Goal: Task Accomplishment & Management: Use online tool/utility

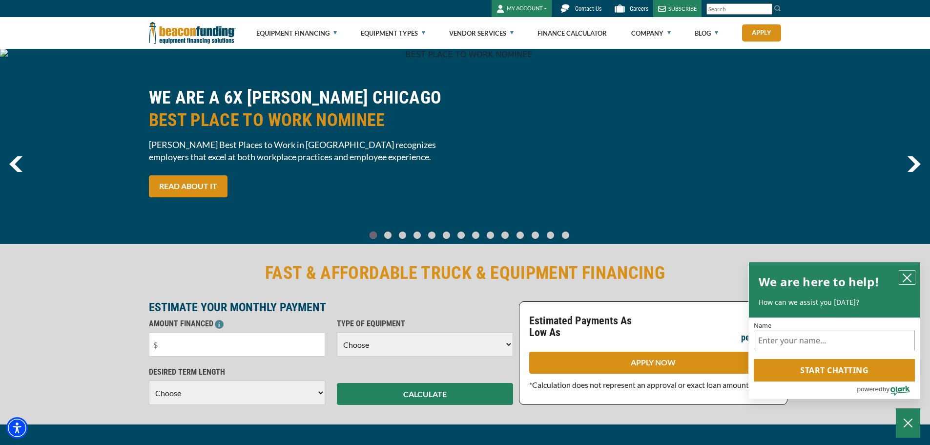
click at [908, 278] on icon "close chatbox" at bounding box center [907, 278] width 8 height 8
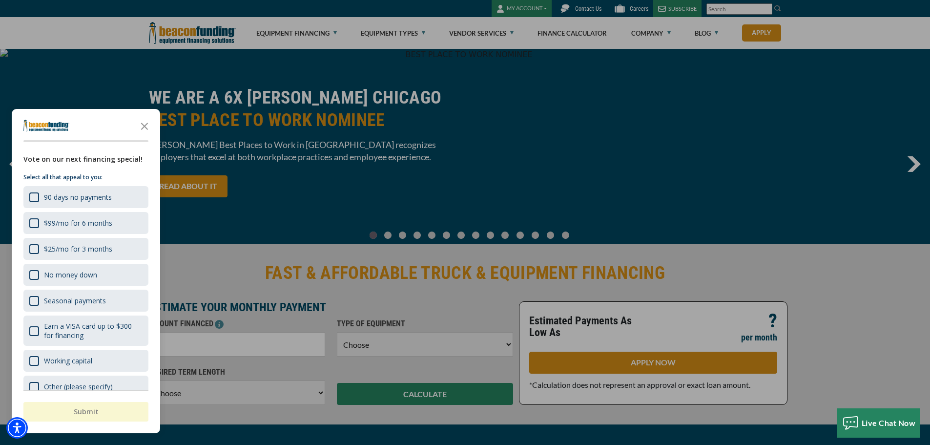
click at [480, 27] on div "button" at bounding box center [465, 222] width 930 height 445
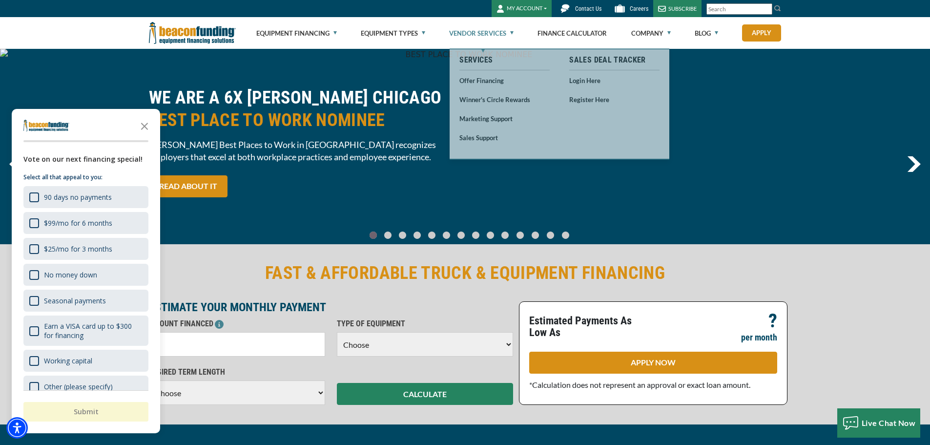
click at [480, 32] on link "Vendor Services" at bounding box center [481, 33] width 64 height 31
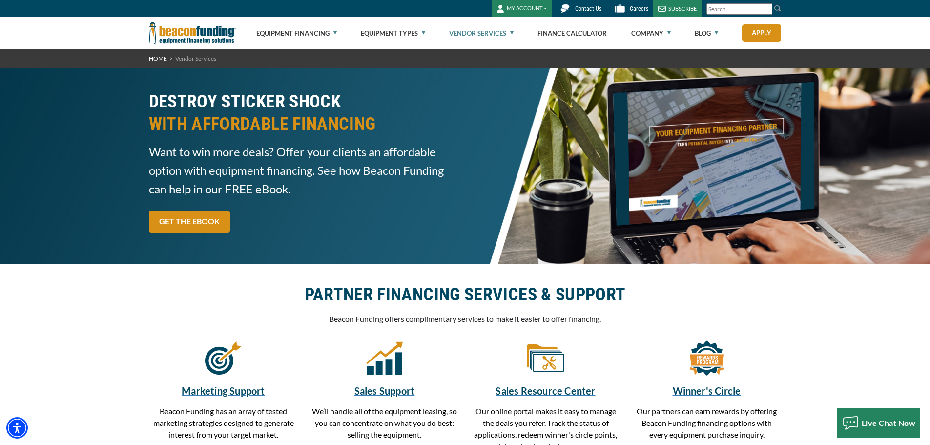
click at [197, 37] on img at bounding box center [192, 33] width 87 height 32
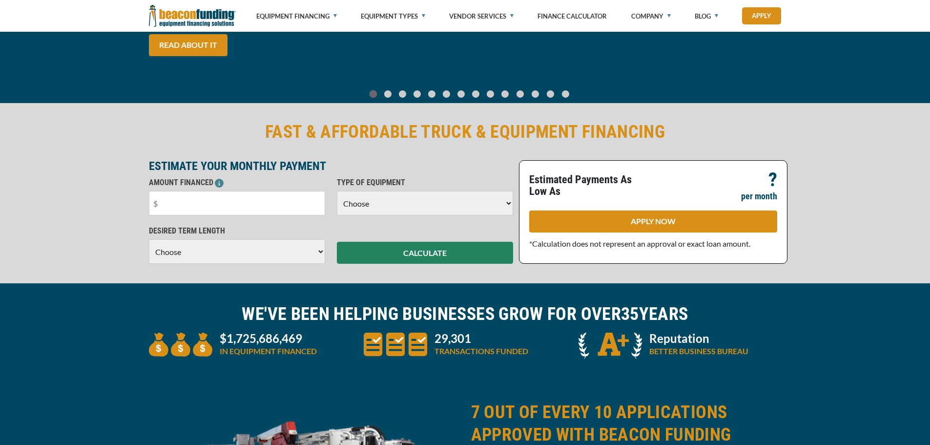
scroll to position [146, 0]
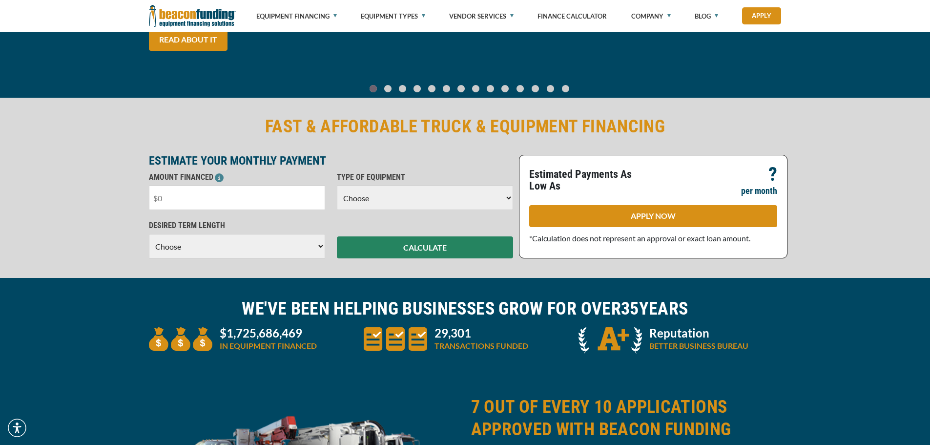
click at [233, 201] on input "text" at bounding box center [237, 198] width 176 height 24
type input "$100,000"
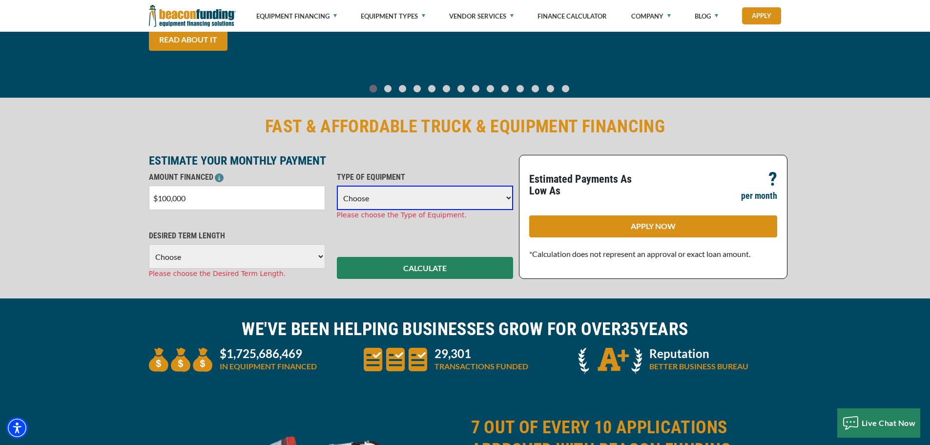
click at [435, 189] on select "Choose Backhoe Boom/Bucket Truck Chipper Commercial Mower Crane DTG/DTF Printin…" at bounding box center [425, 198] width 176 height 24
select select "5"
click at [337, 186] on select "Choose Backhoe Boom/Bucket Truck Chipper Commercial Mower Crane DTG/DTF Printin…" at bounding box center [425, 198] width 176 height 24
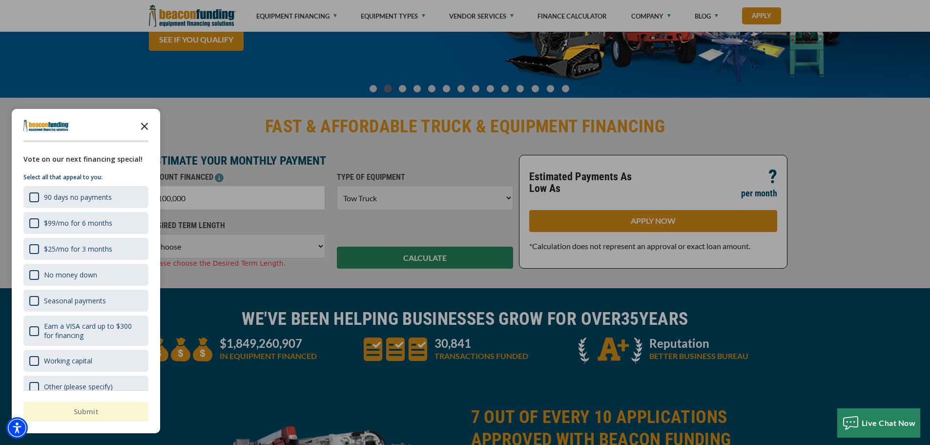
click at [136, 121] on icon "Close the survey" at bounding box center [145, 126] width 20 height 20
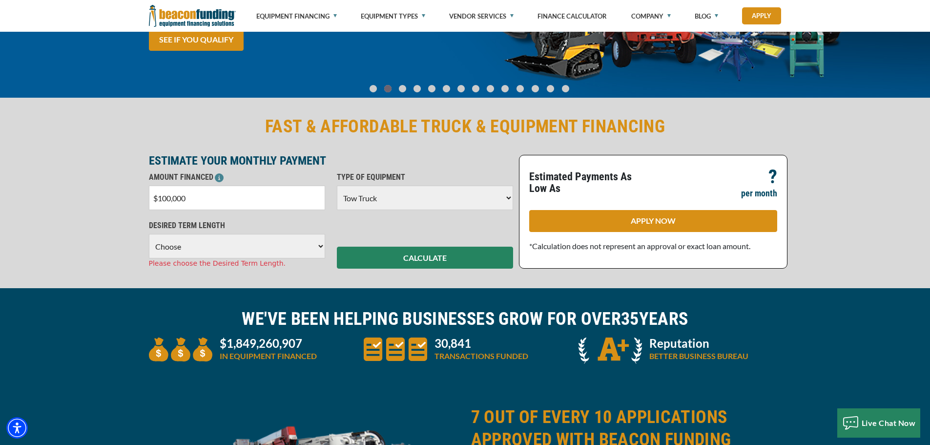
click at [198, 246] on select "Choose 36 Months 48 Months 60 Months 72 Months" at bounding box center [237, 246] width 176 height 24
select select "60"
click at [149, 234] on select "Choose 36 Months 48 Months 60 Months 72 Months" at bounding box center [237, 246] width 176 height 24
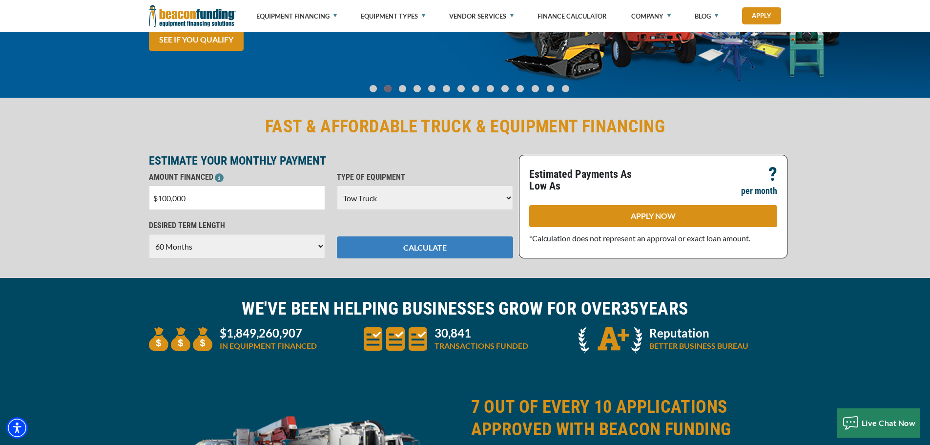
click at [435, 245] on button "CALCULATE" at bounding box center [425, 247] width 176 height 22
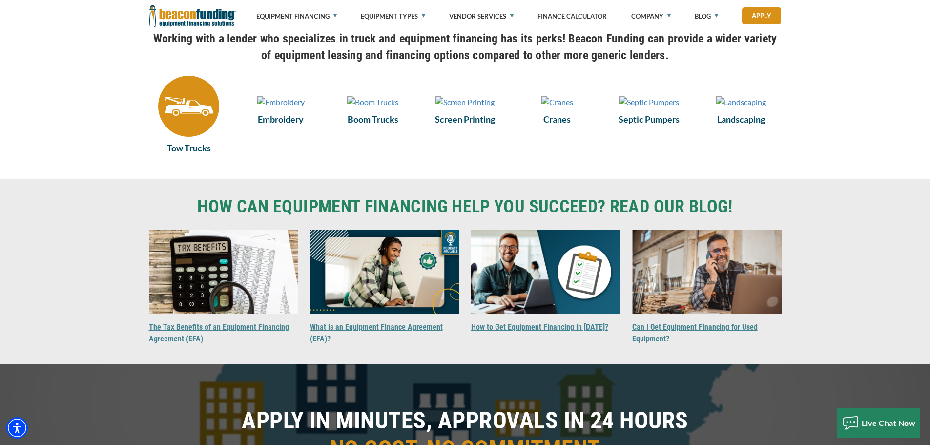
scroll to position [732, 0]
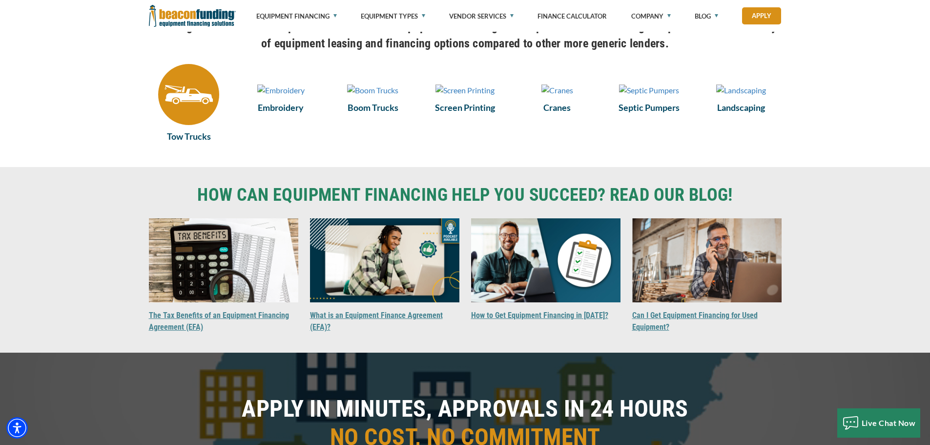
click at [187, 113] on img at bounding box center [188, 94] width 61 height 61
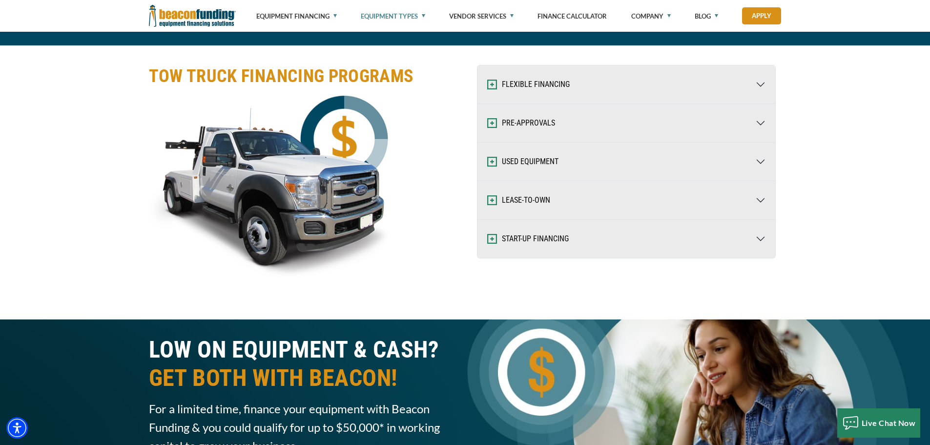
scroll to position [1416, 0]
